Goal: Find specific page/section: Find specific page/section

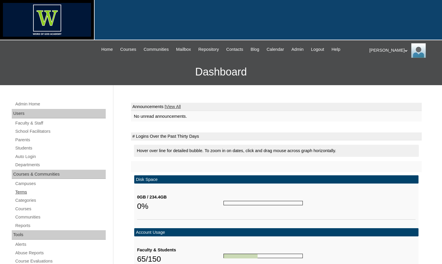
click at [22, 190] on link "Terms" at bounding box center [60, 192] width 91 height 7
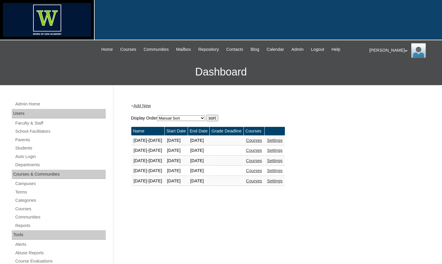
click at [262, 180] on link "Courses" at bounding box center [254, 181] width 16 height 5
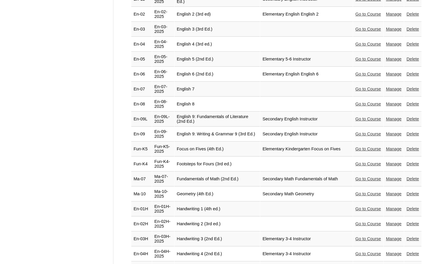
scroll to position [617, 0]
click at [356, 236] on link "Go to Course" at bounding box center [369, 238] width 26 height 5
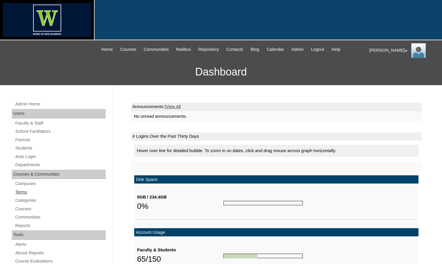
click at [21, 191] on link "Terms" at bounding box center [60, 192] width 91 height 7
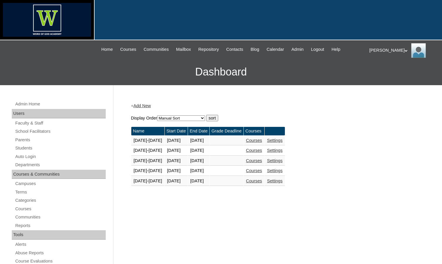
click at [262, 180] on link "Courses" at bounding box center [254, 181] width 16 height 5
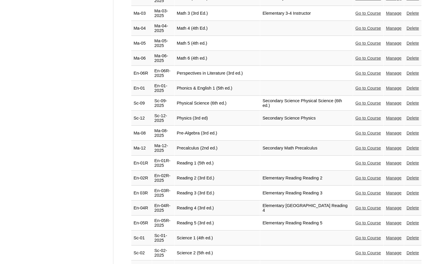
scroll to position [1057, 0]
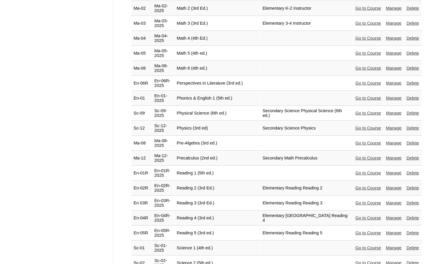
click at [362, 126] on link "Go to Course" at bounding box center [369, 128] width 26 height 5
